Goal: Task Accomplishment & Management: Manage account settings

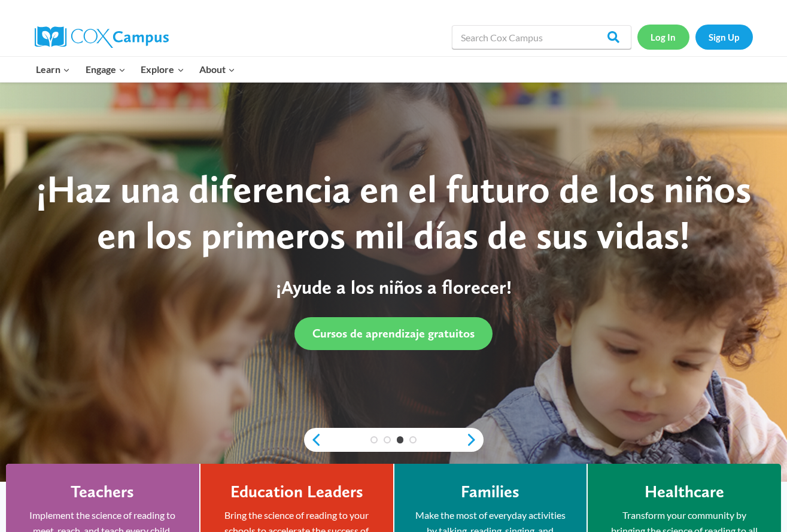
click at [651, 37] on link "Log In" at bounding box center [663, 37] width 52 height 25
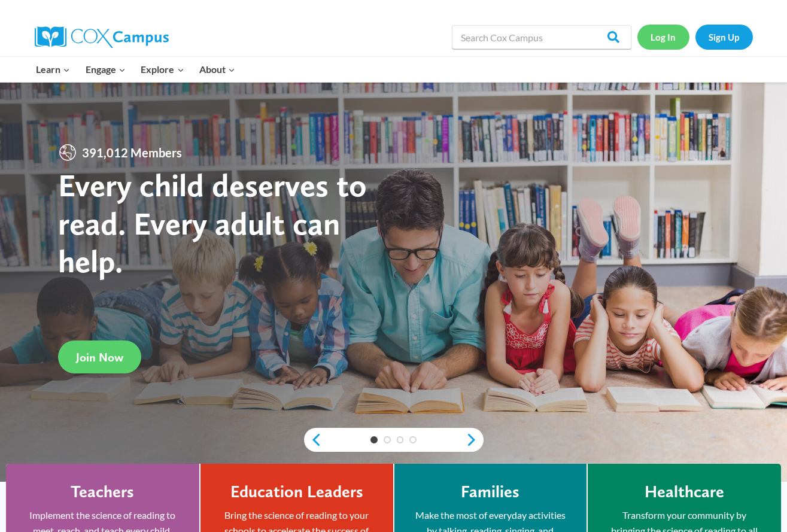
click at [665, 39] on link "Log In" at bounding box center [663, 37] width 52 height 25
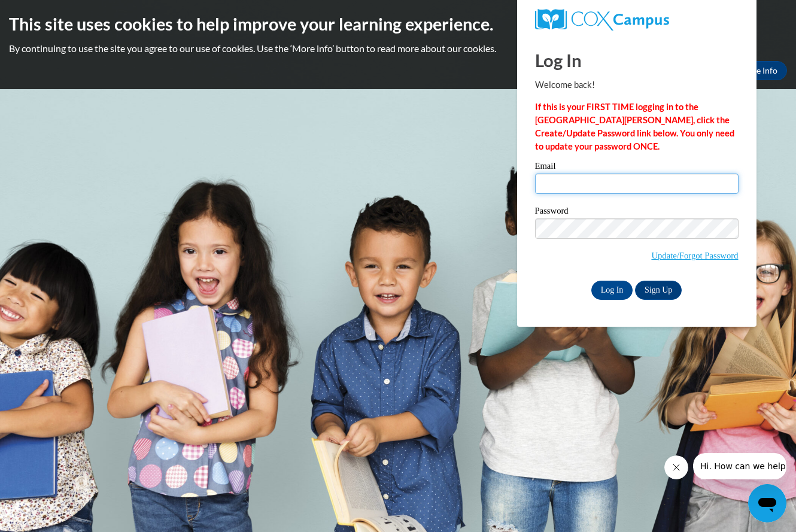
click at [564, 184] on input "Email" at bounding box center [636, 184] width 203 height 20
type input "[EMAIL_ADDRESS][DOMAIN_NAME]"
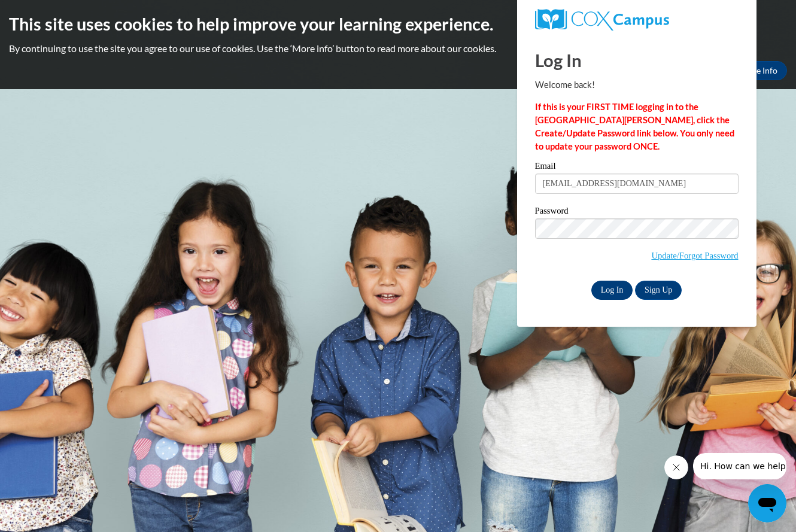
click at [605, 294] on div "Log In Welcome back! If this is your FIRST TIME logging in to the NEW Cox Campu…" at bounding box center [636, 181] width 257 height 291
click at [607, 292] on input "Log In" at bounding box center [612, 290] width 42 height 19
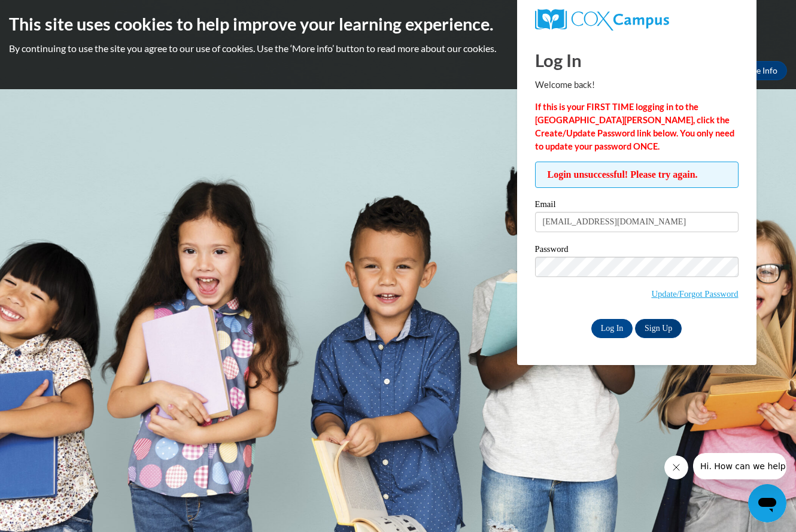
click at [571, 319] on div "Log In Sign Up" at bounding box center [636, 328] width 203 height 19
click at [685, 290] on link "Update/Forgot Password" at bounding box center [694, 294] width 87 height 10
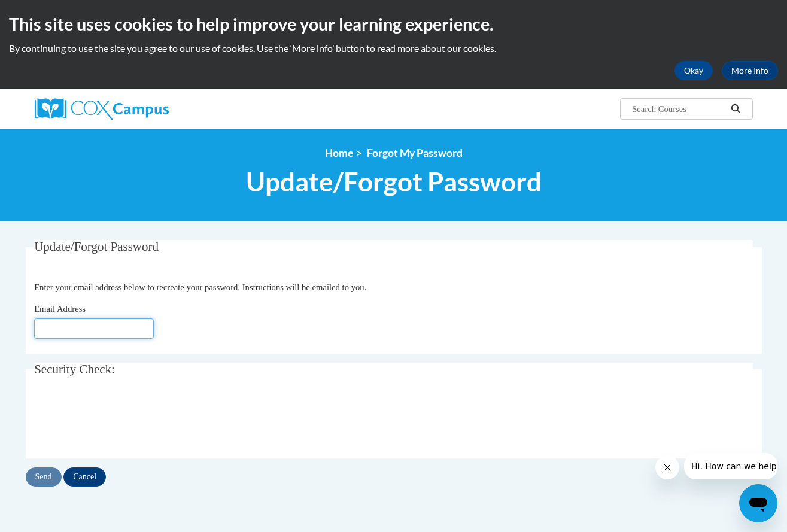
click at [86, 324] on input "Email Address" at bounding box center [94, 328] width 120 height 20
type input "[EMAIL_ADDRESS][DOMAIN_NAME]"
click at [38, 476] on input "Send" at bounding box center [44, 476] width 36 height 19
